Goal: Task Accomplishment & Management: Manage account settings

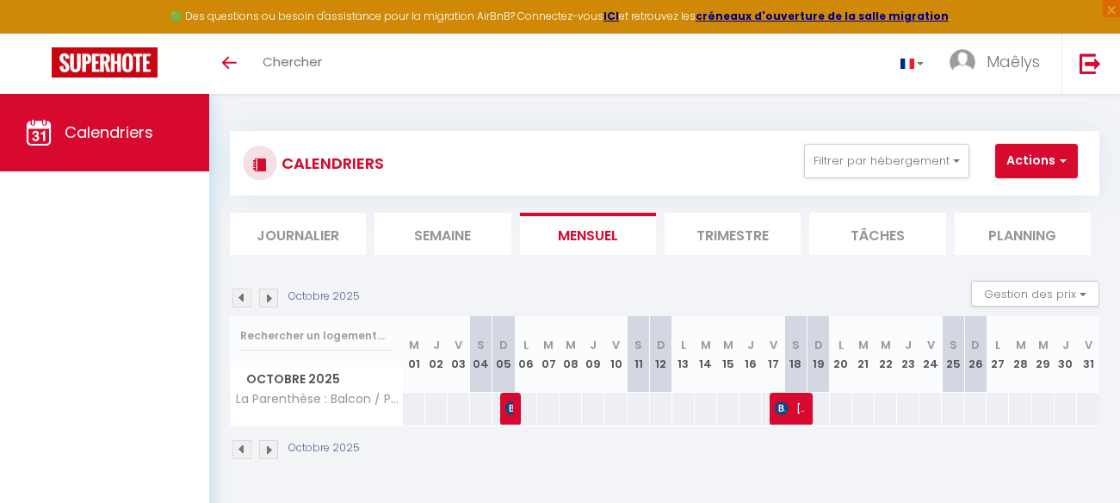
click at [242, 298] on img at bounding box center [241, 297] width 19 height 19
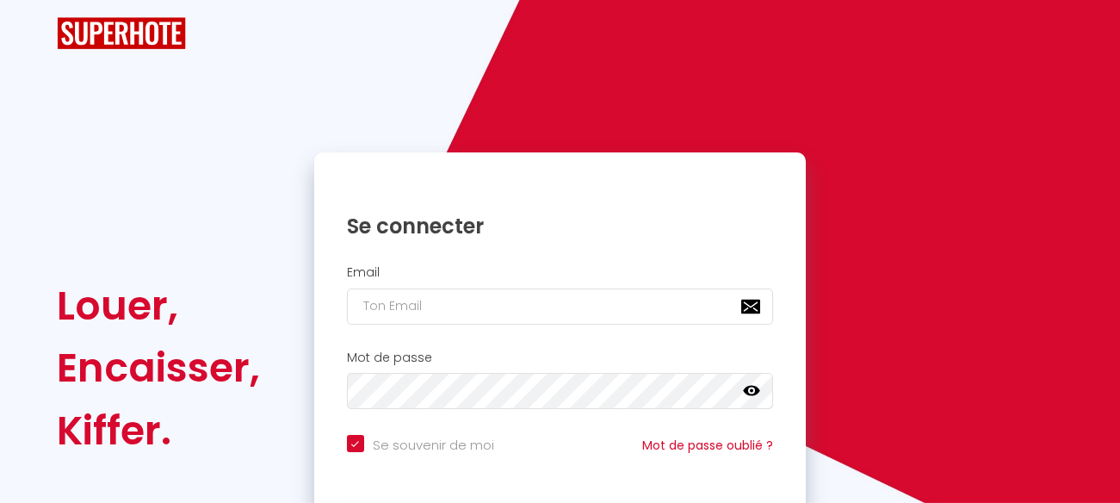
checkbox input "true"
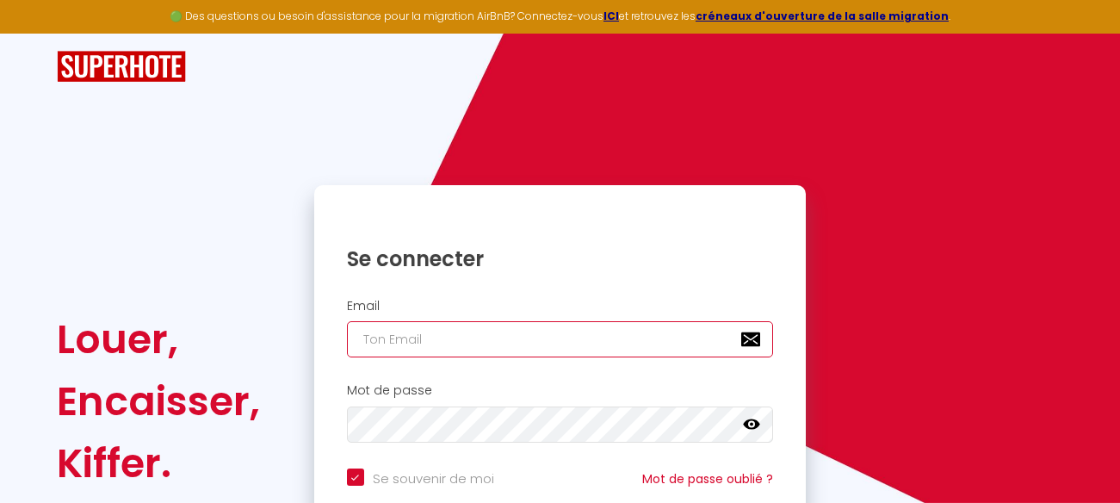
click at [411, 355] on input "email" at bounding box center [560, 339] width 427 height 36
type input "[EMAIL_ADDRESS][DOMAIN_NAME]"
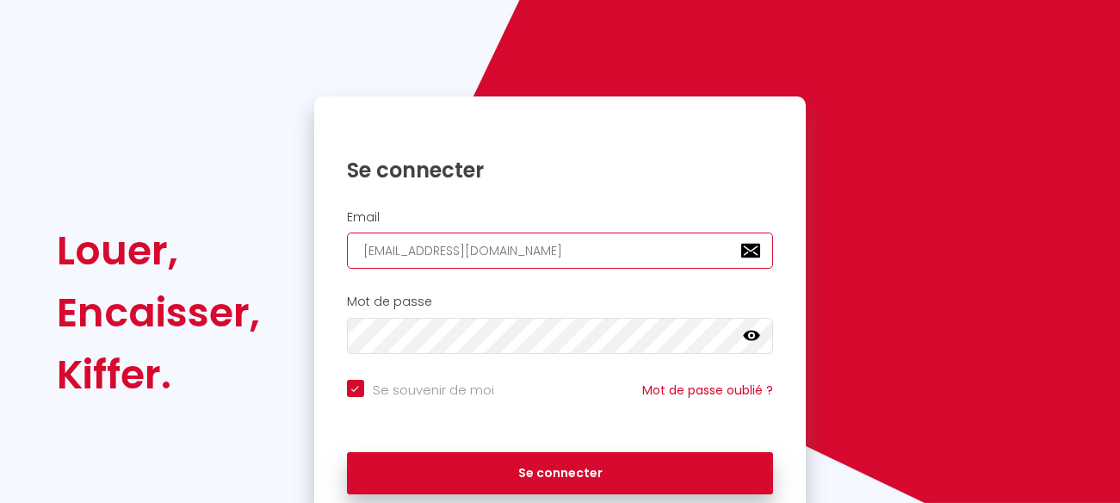
scroll to position [157, 0]
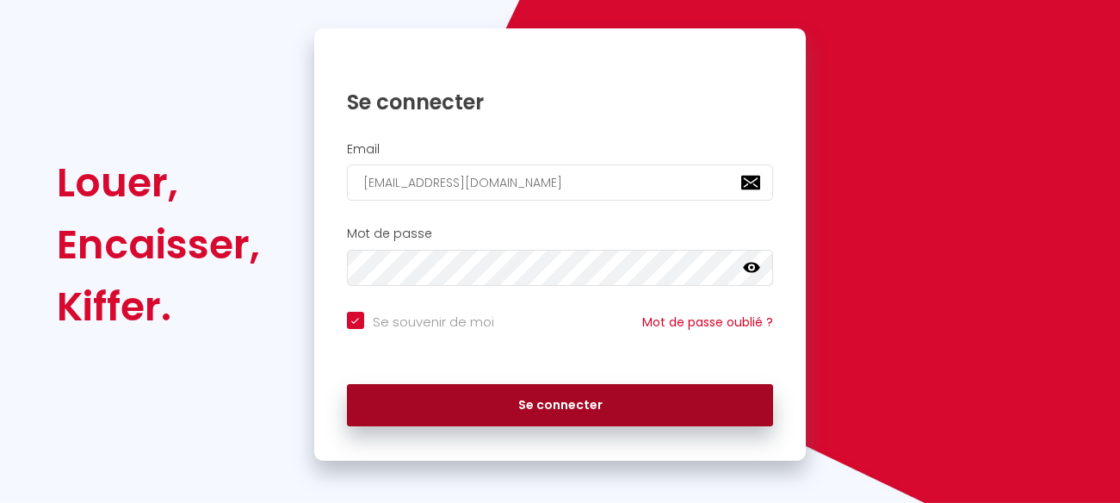
click at [547, 411] on button "Se connecter" at bounding box center [560, 405] width 427 height 43
checkbox input "true"
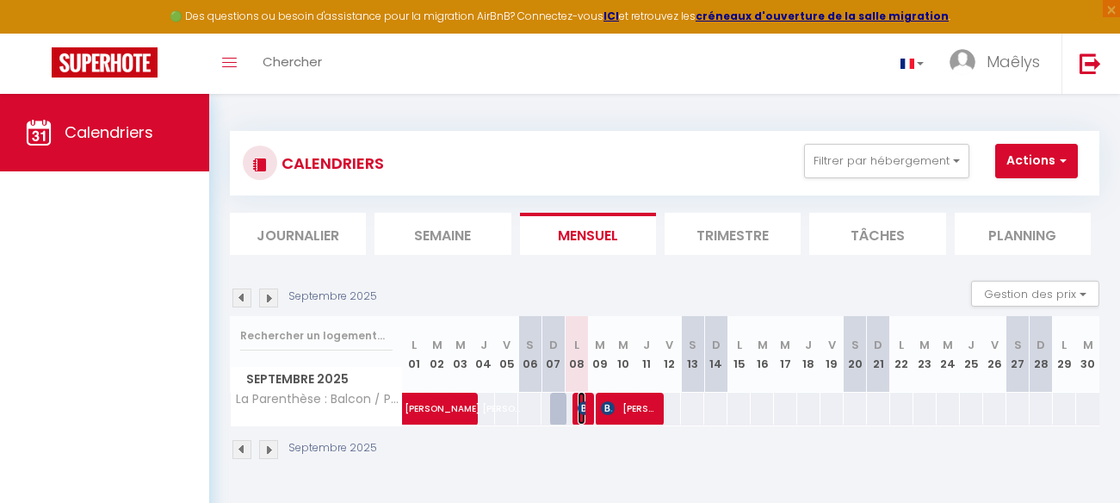
click at [580, 406] on img at bounding box center [585, 408] width 14 height 14
select select "OK"
select select "KO"
select select "0"
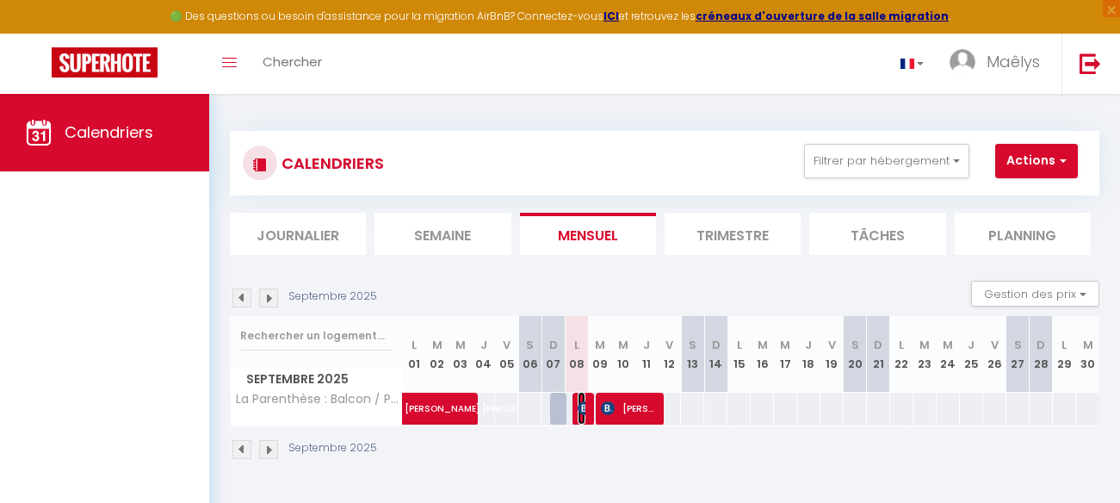
select select "1"
select select
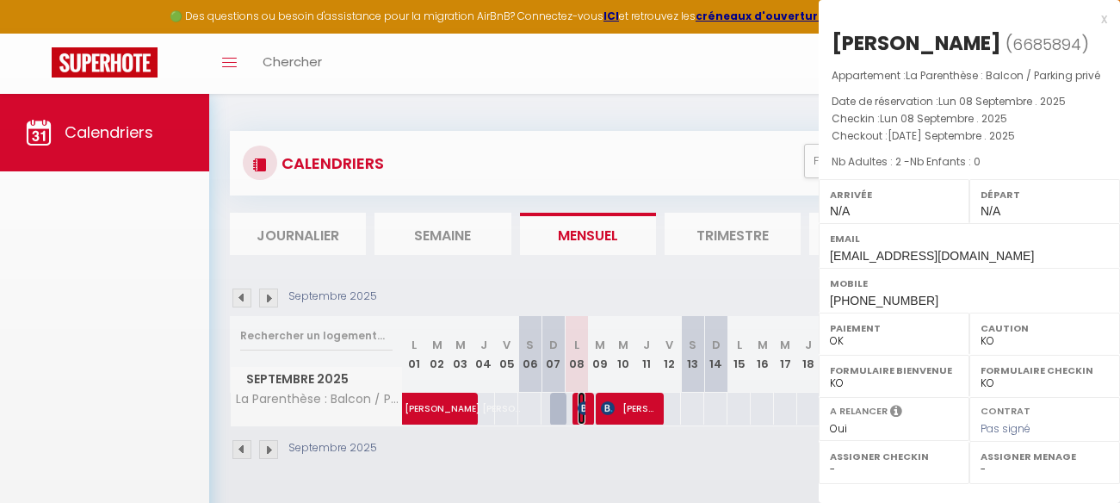
select select "23705"
select select "38693"
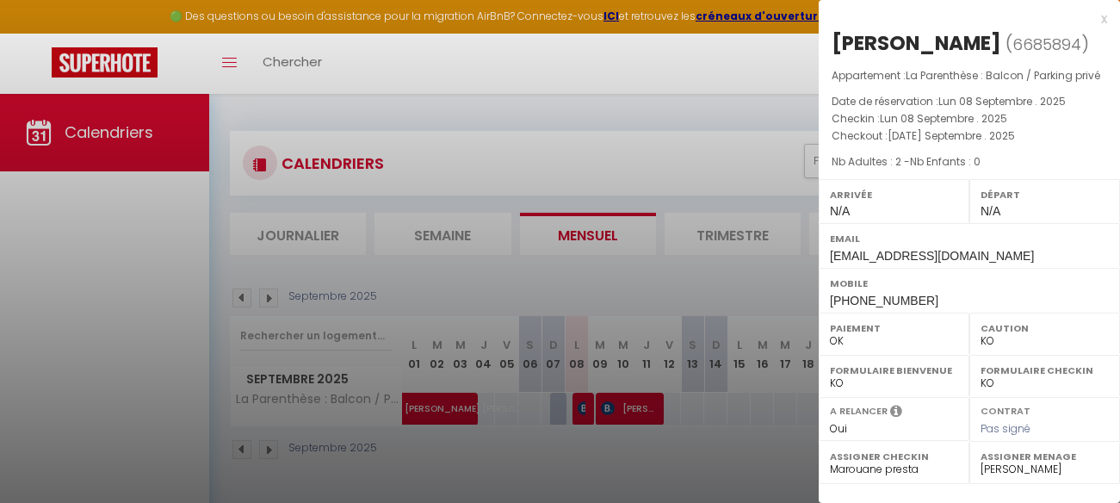
click at [637, 417] on div at bounding box center [560, 251] width 1120 height 503
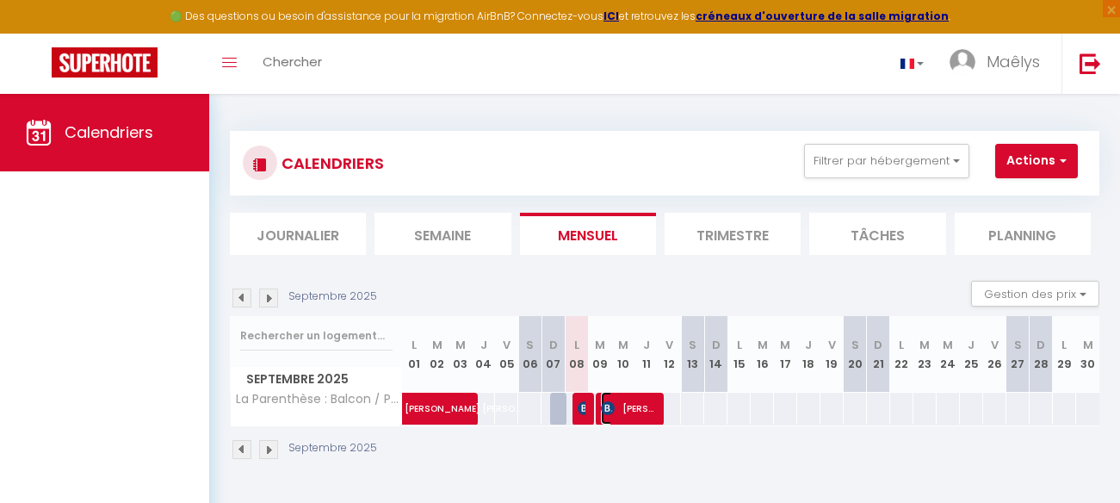
click at [640, 400] on span "Dangleterre Anne" at bounding box center [628, 408] width 54 height 33
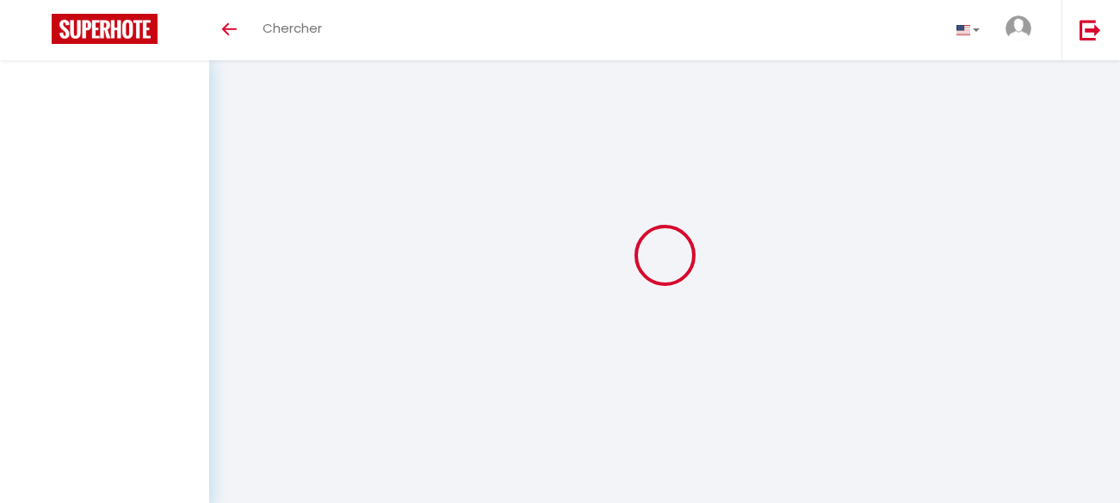
select select
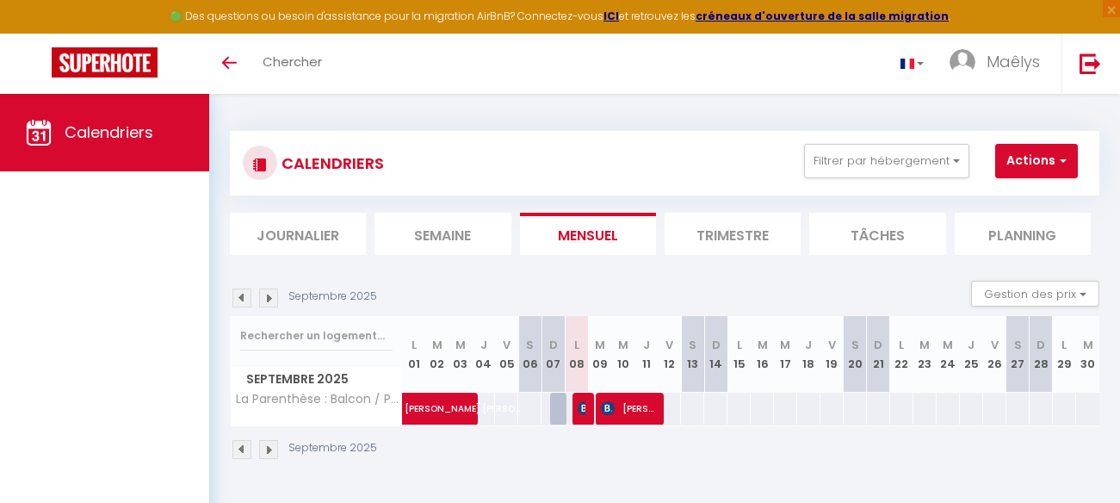
select select
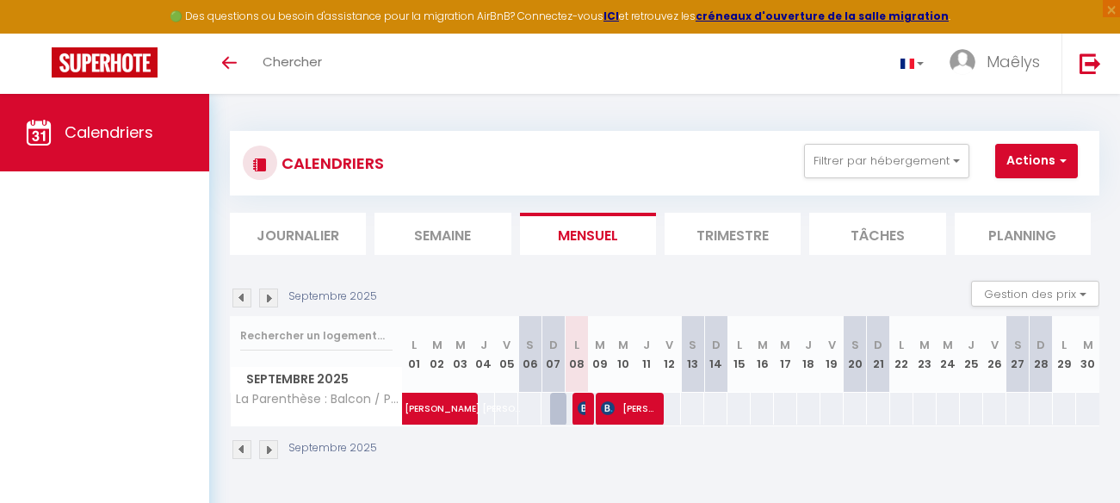
select select
click at [638, 399] on span "Dangleterre Anne" at bounding box center [628, 408] width 54 height 33
select select "OK"
select select "KO"
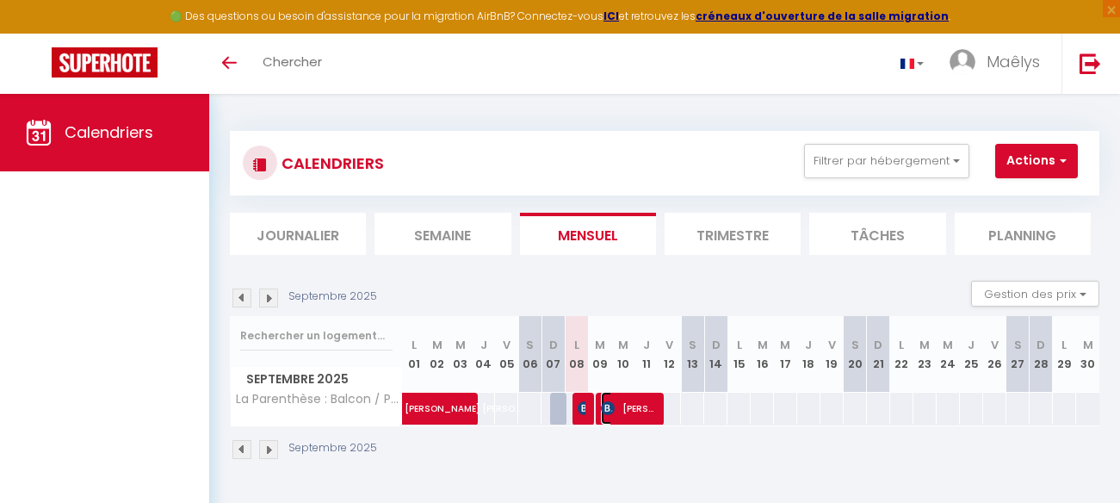
select select "0"
select select "1"
select select
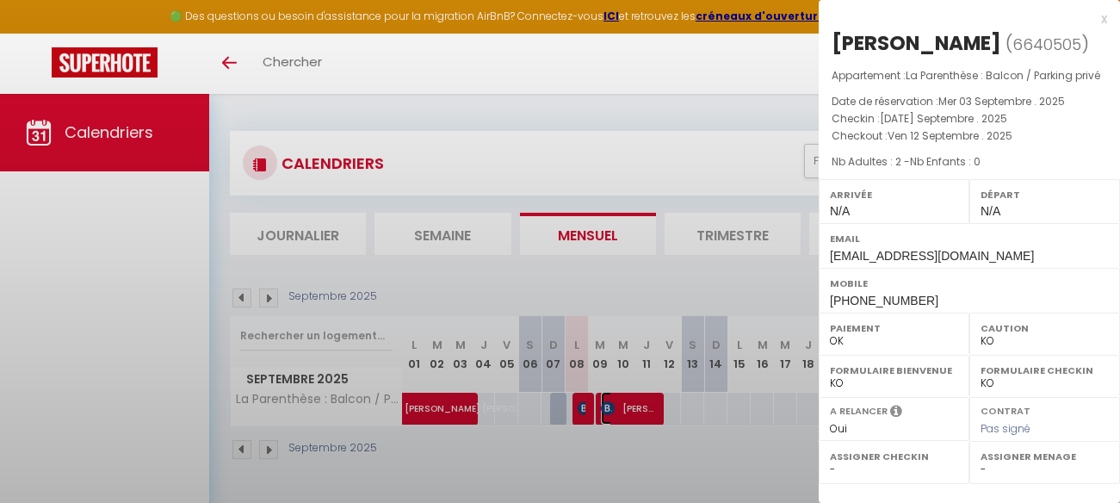
select select "23705"
select select "38693"
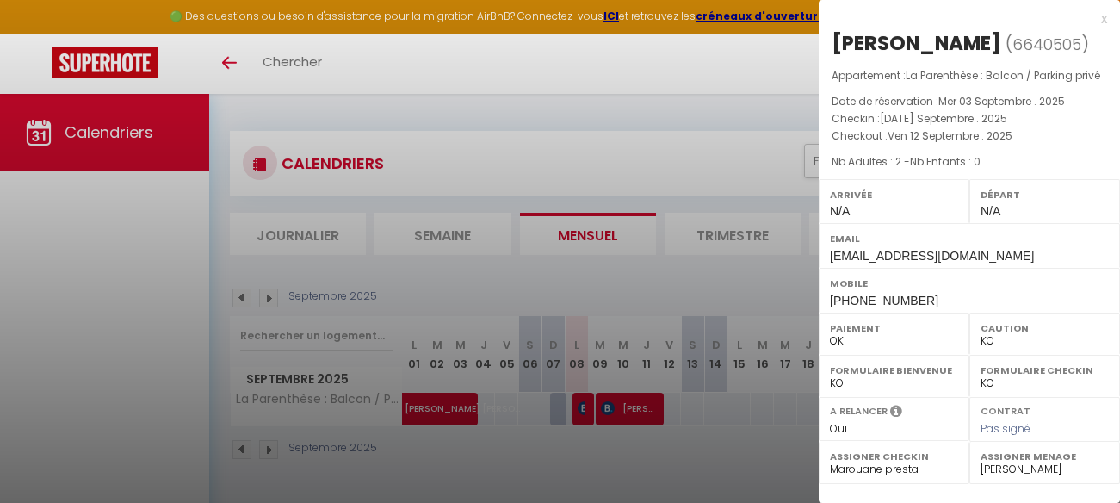
click at [1106, 14] on div "x" at bounding box center [963, 19] width 288 height 21
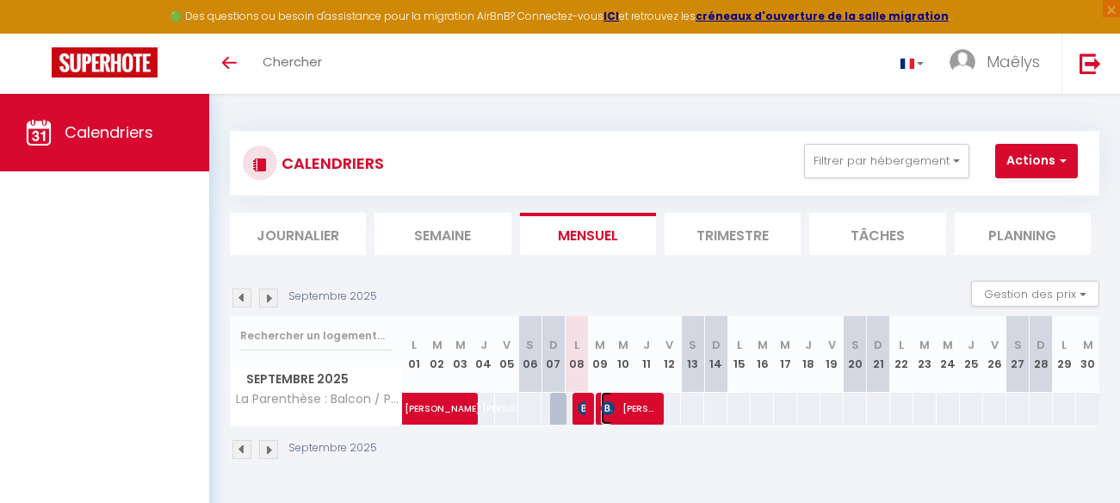
click at [649, 405] on span "Dangleterre Anne" at bounding box center [628, 408] width 54 height 33
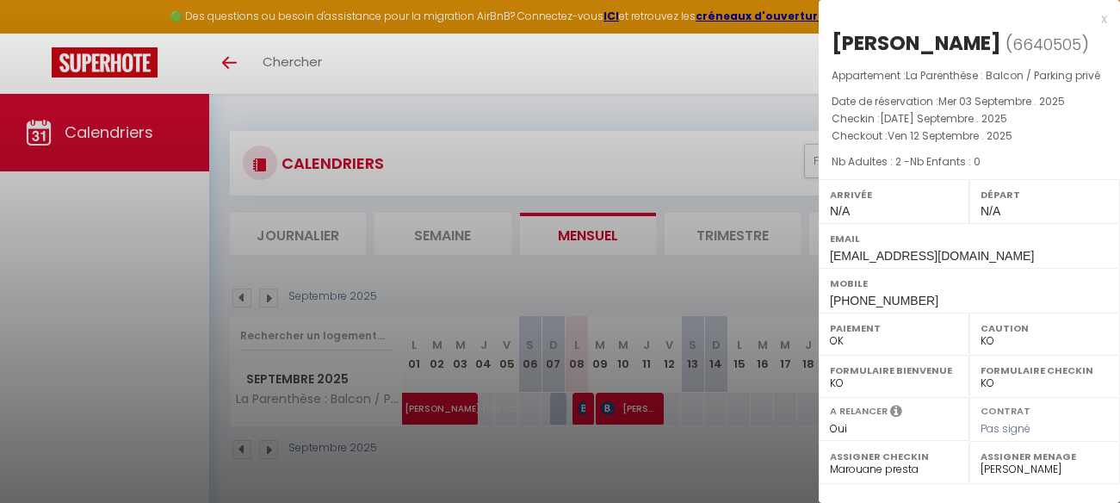
click at [1101, 20] on div "x" at bounding box center [963, 19] width 288 height 21
